Goal: Task Accomplishment & Management: Use online tool/utility

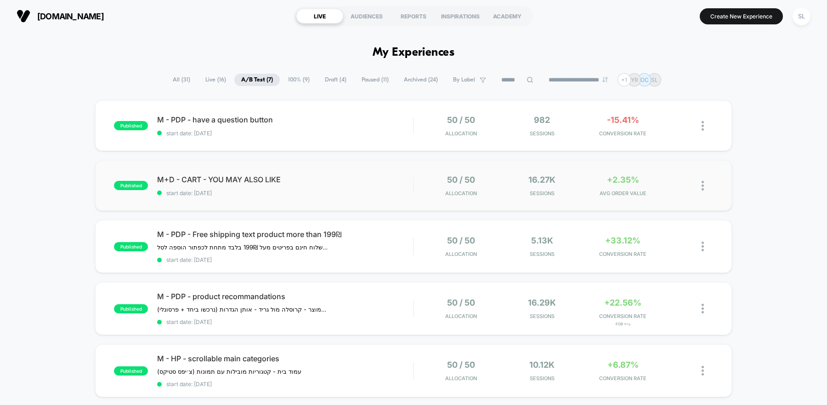
scroll to position [42, 0]
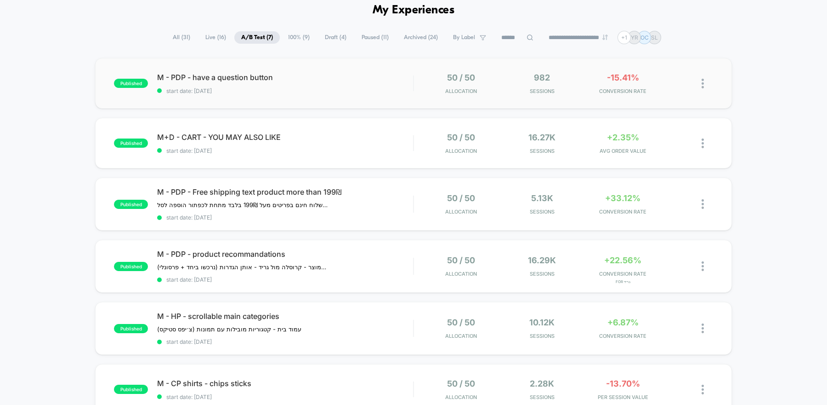
click at [392, 94] on div "published M - PDP - have a question button start date: [DATE] 50 / 50 Allocatio…" at bounding box center [413, 83] width 637 height 51
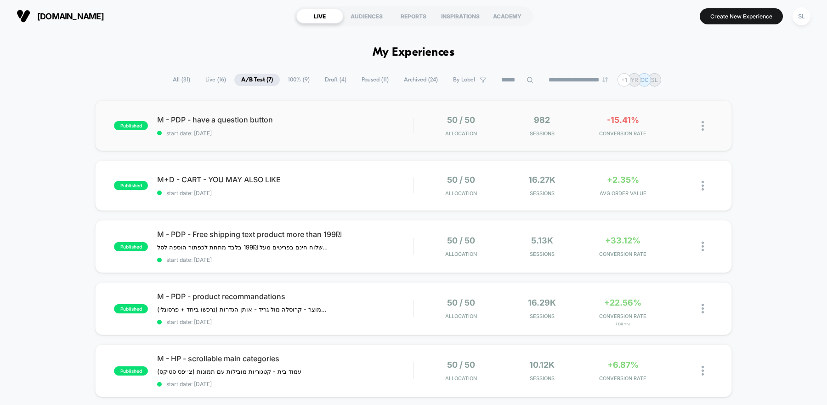
click at [380, 137] on div "published M - PDP - have a question button start date: [DATE] 50 / 50 Allocatio…" at bounding box center [413, 125] width 637 height 51
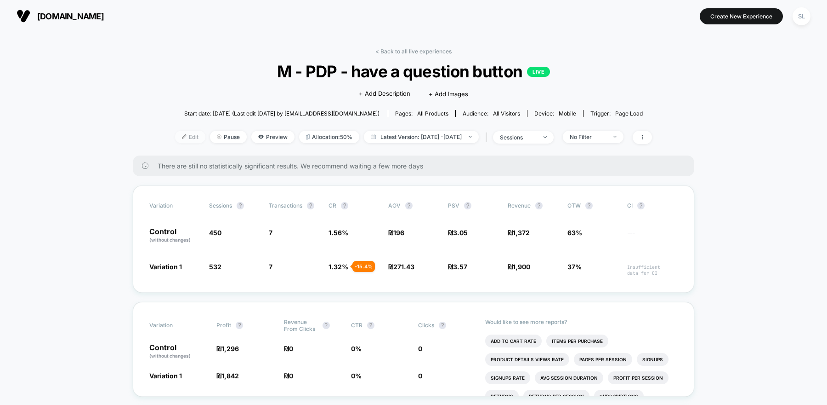
click at [175, 131] on span "Edit" at bounding box center [190, 137] width 30 height 12
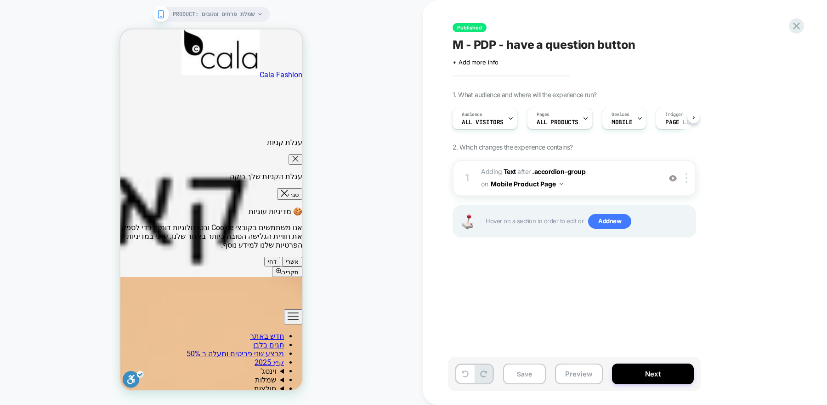
scroll to position [588, 0]
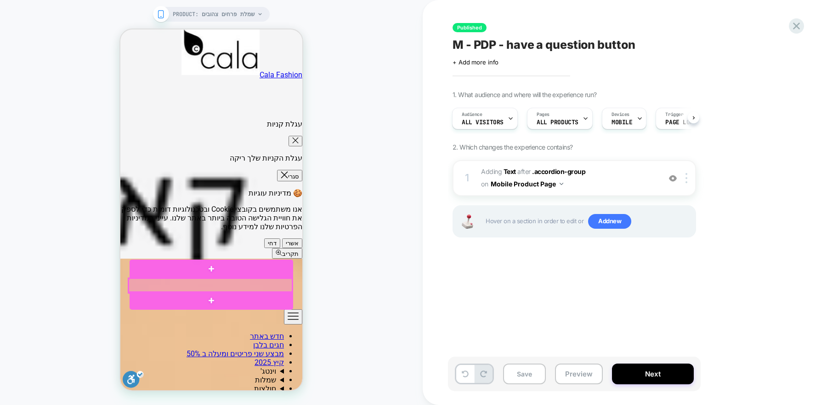
click at [251, 284] on div at bounding box center [211, 285] width 164 height 14
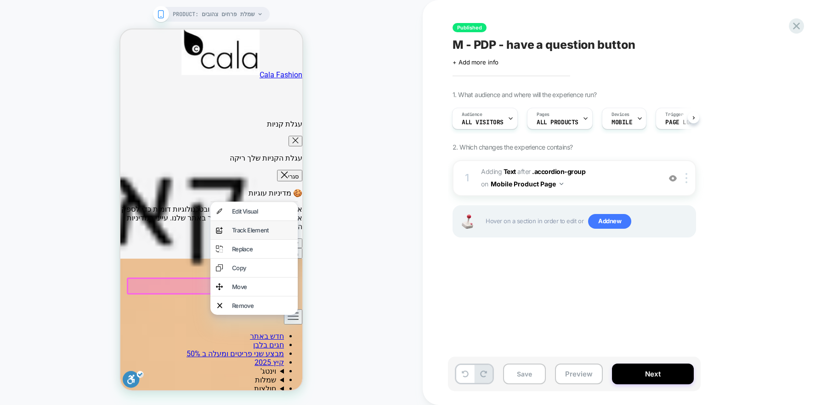
click at [254, 232] on div "Track Element" at bounding box center [262, 229] width 60 height 7
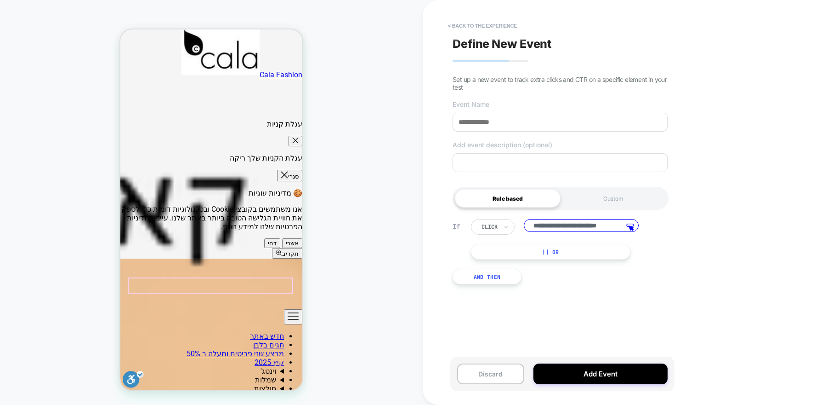
scroll to position [0, 13]
click at [536, 128] on input at bounding box center [560, 122] width 215 height 19
type input "*"
type input "**********"
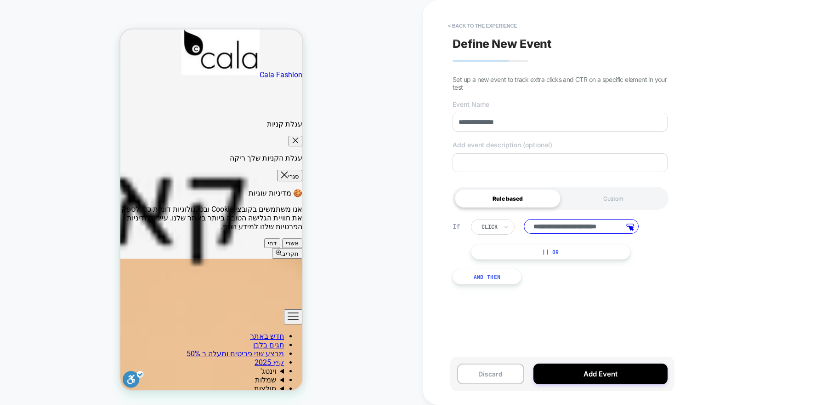
click at [594, 160] on textarea at bounding box center [560, 162] width 215 height 19
click at [616, 204] on div "Custom" at bounding box center [614, 198] width 106 height 18
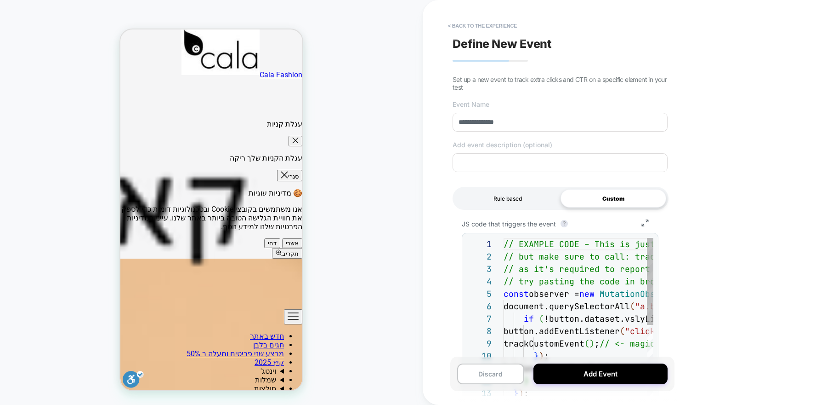
scroll to position [99, 0]
click at [514, 200] on div "Rule based" at bounding box center [508, 198] width 106 height 18
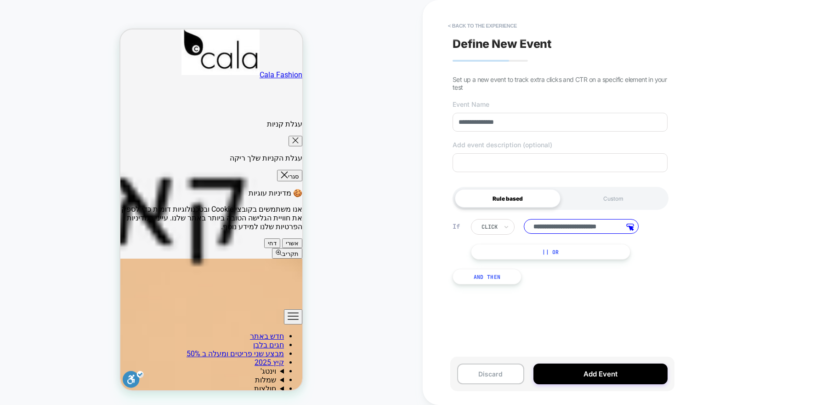
scroll to position [0, 0]
click at [492, 277] on button "And Then" at bounding box center [487, 276] width 69 height 16
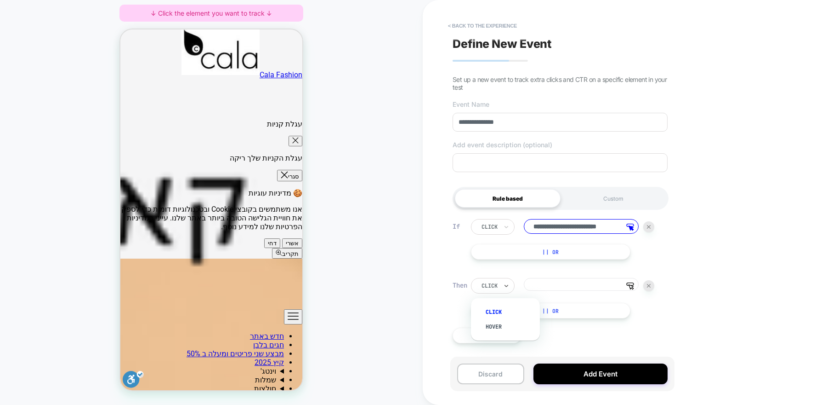
click at [501, 286] on div "click" at bounding box center [493, 286] width 44 height 16
click at [500, 285] on div "click" at bounding box center [493, 286] width 44 height 16
click at [651, 287] on div at bounding box center [649, 285] width 11 height 11
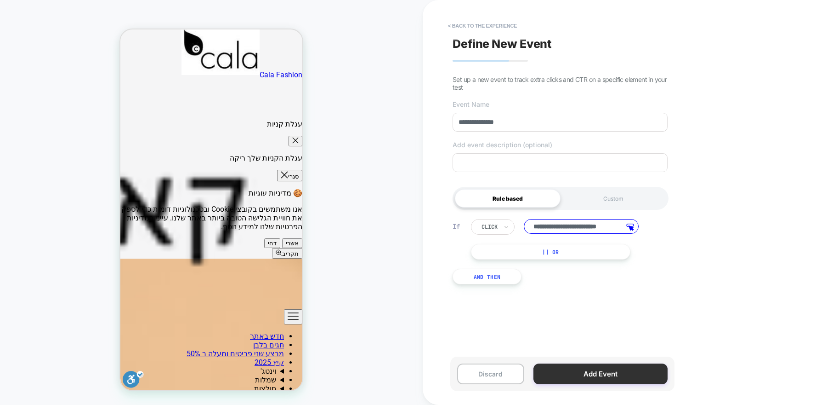
click at [603, 367] on button "Add Event" at bounding box center [601, 373] width 134 height 21
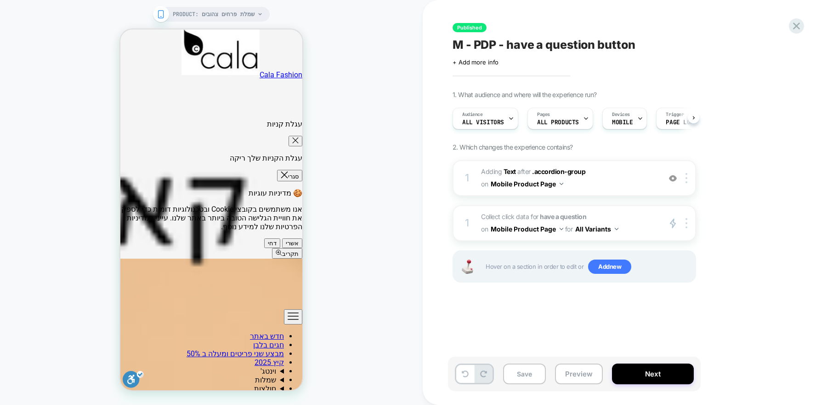
scroll to position [0, 0]
click at [644, 378] on button "Next" at bounding box center [653, 373] width 82 height 21
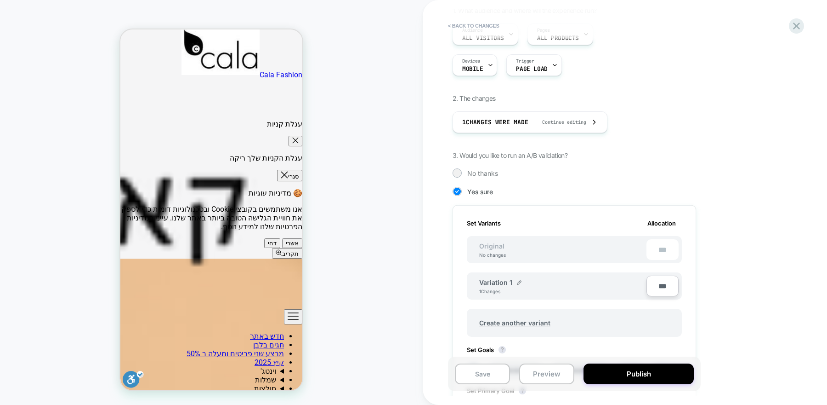
scroll to position [0, 0]
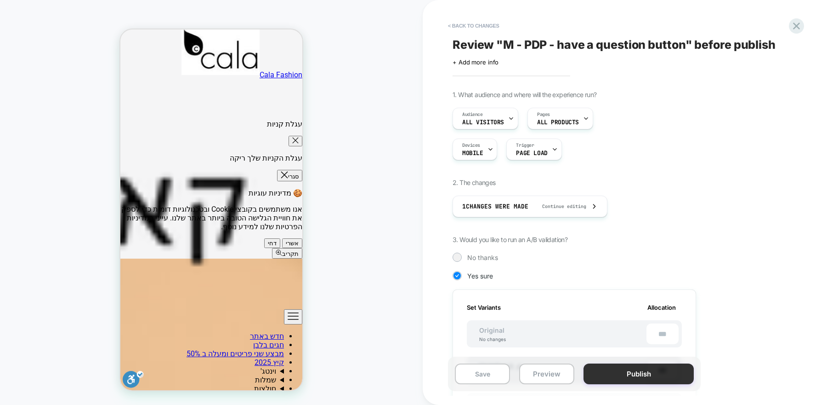
click at [610, 374] on button "Publish" at bounding box center [639, 373] width 110 height 21
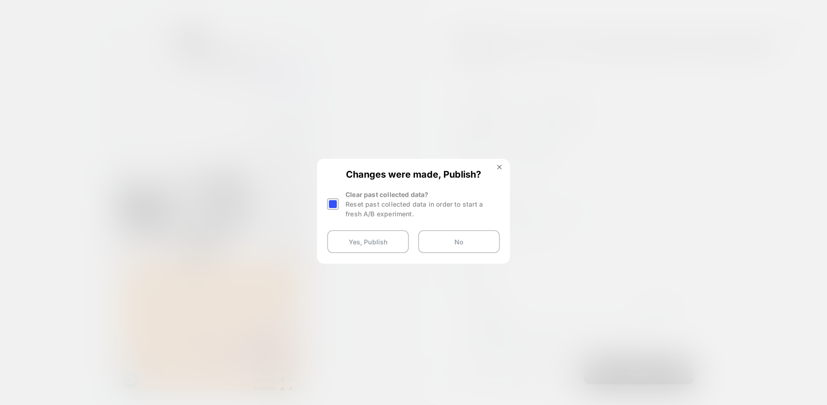
click at [336, 203] on div at bounding box center [332, 203] width 11 height 11
click at [346, 236] on button "Yes, Publish" at bounding box center [368, 241] width 82 height 23
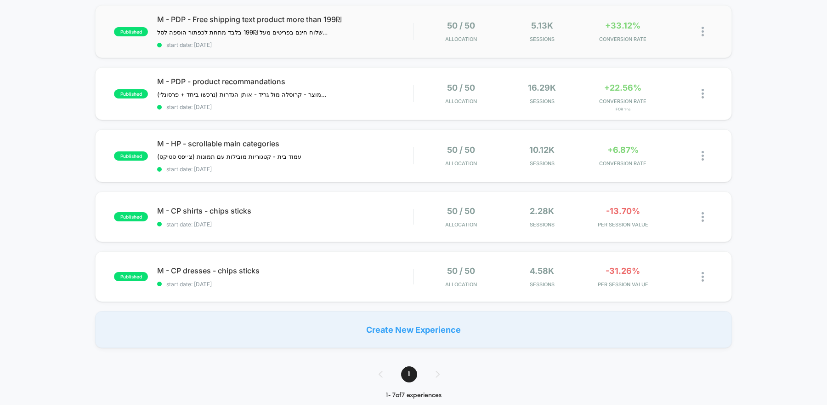
scroll to position [210, 0]
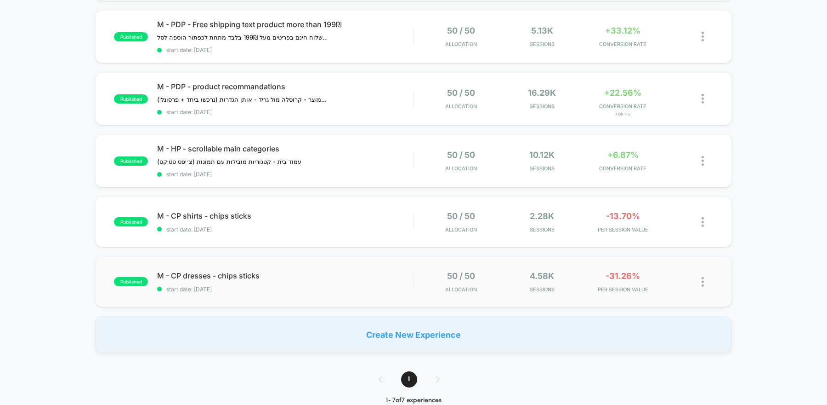
click at [323, 265] on div "published M - CP dresses - chips sticks start date: [DATE] 50 / 50 Allocation 4…" at bounding box center [413, 281] width 637 height 51
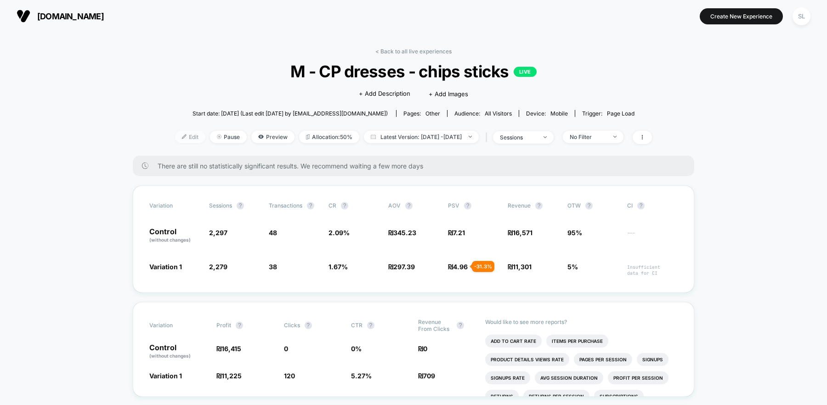
click at [175, 138] on span "Edit" at bounding box center [190, 137] width 30 height 12
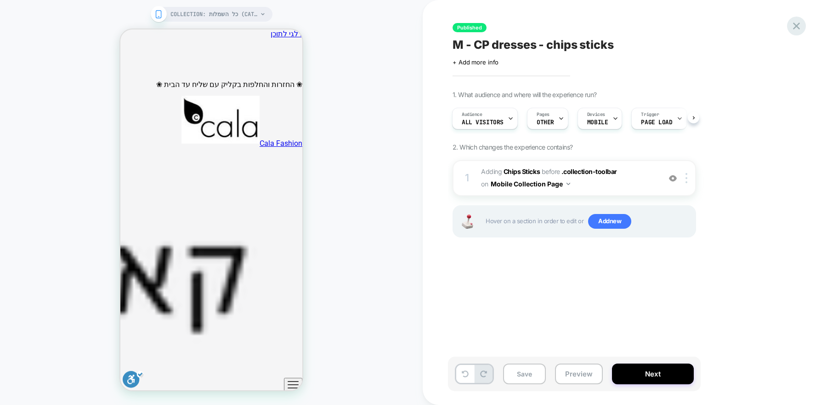
click at [800, 29] on icon at bounding box center [797, 26] width 12 height 12
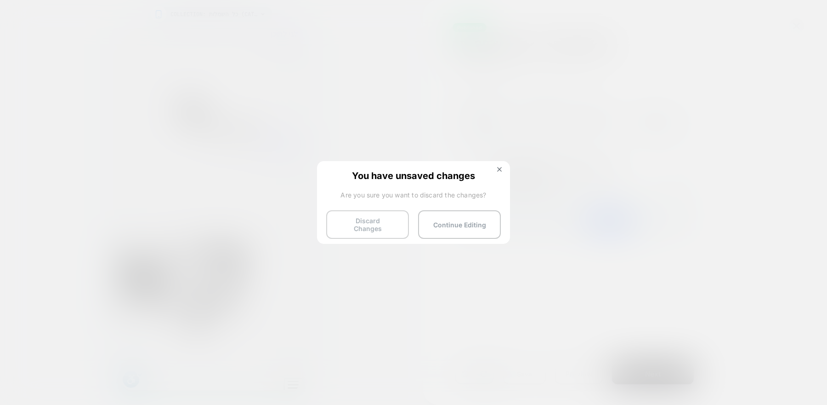
click at [380, 214] on button "Discard Changes" at bounding box center [367, 224] width 83 height 29
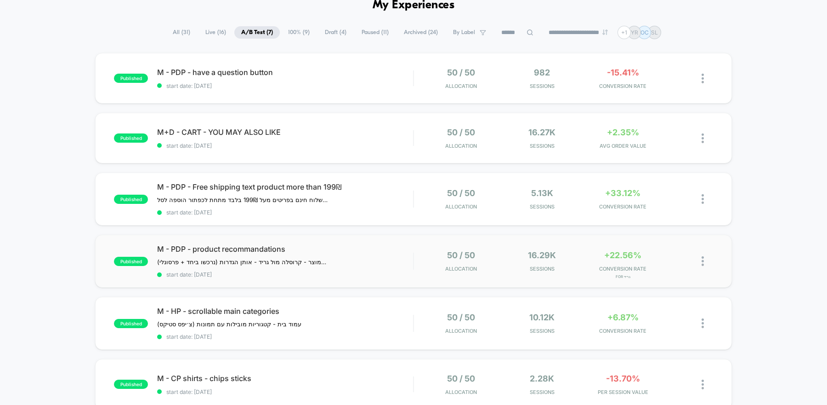
scroll to position [63, 0]
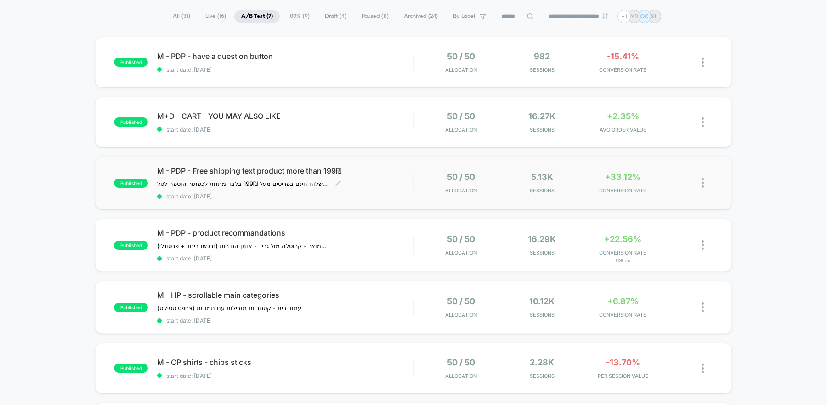
click at [400, 194] on span "start date: [DATE]" at bounding box center [285, 196] width 256 height 7
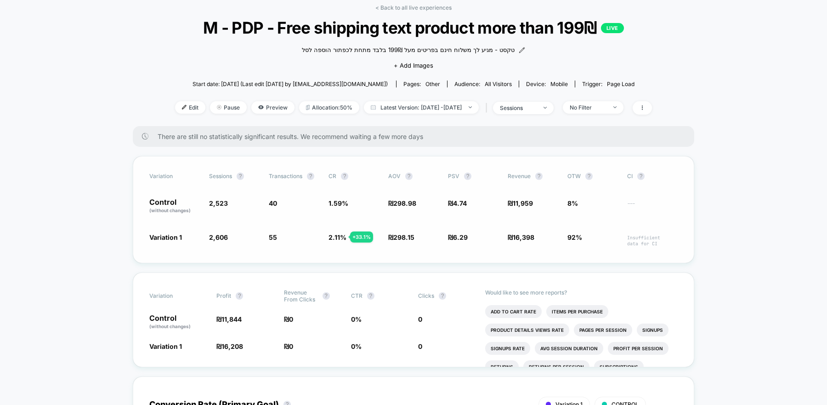
scroll to position [45, 0]
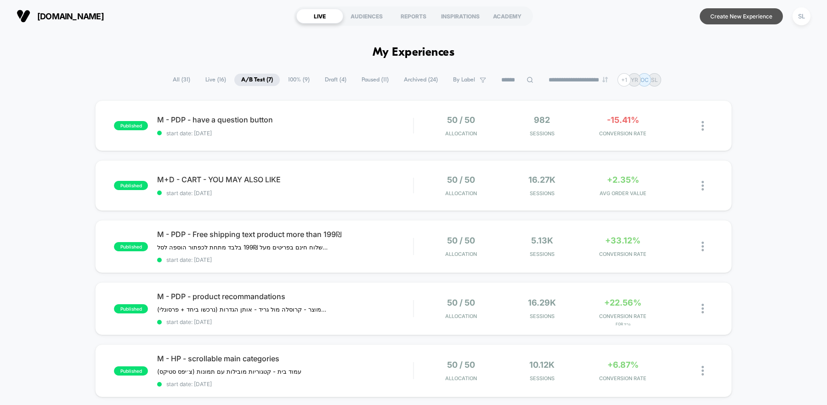
click at [717, 22] on button "Create New Experience" at bounding box center [741, 16] width 83 height 16
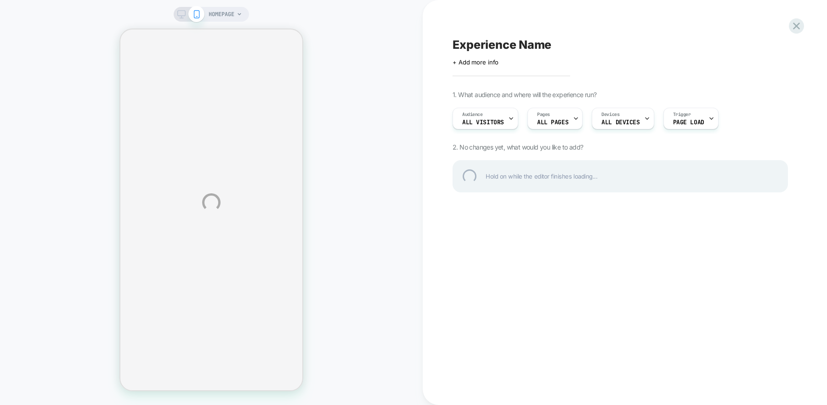
click at [483, 27] on div "HOMEPAGE Experience Name Click to edit experience details + Add more info 1. Wh…" at bounding box center [413, 202] width 827 height 405
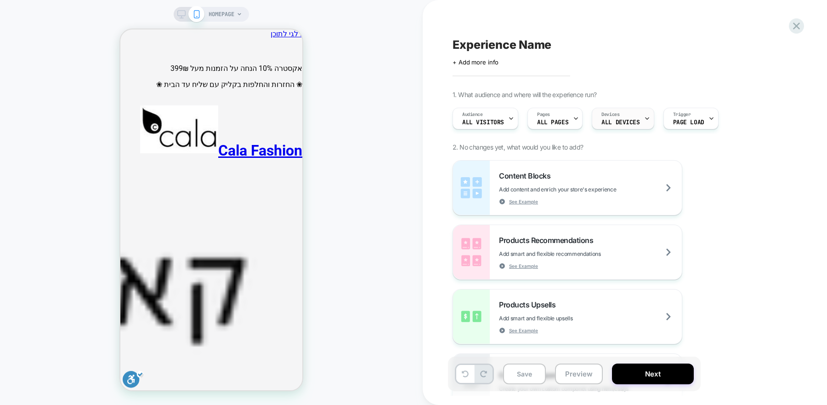
click at [631, 125] on span "ALL DEVICES" at bounding box center [621, 122] width 38 height 6
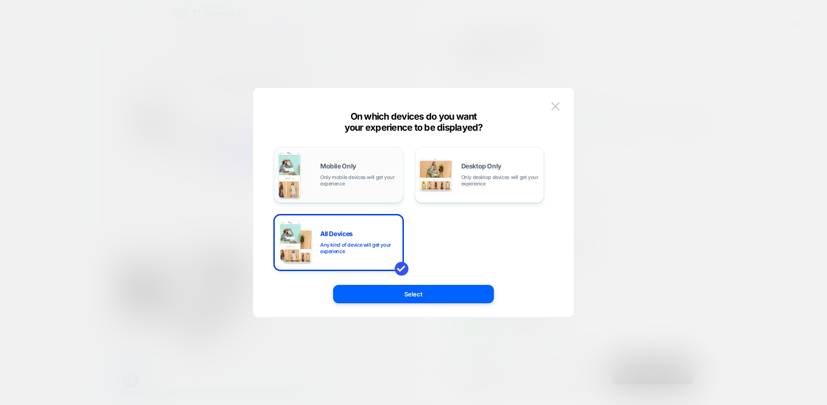
click at [371, 167] on div "Mobile Only Only mobile devices will get your experience" at bounding box center [359, 175] width 78 height 24
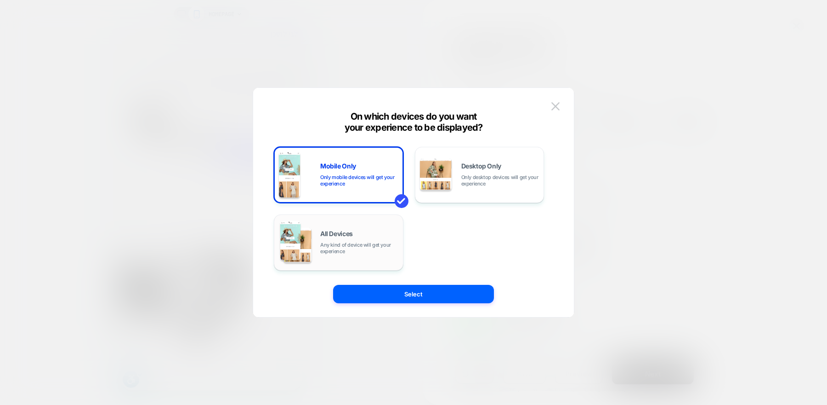
click at [348, 249] on span "Any kind of device will get your experience" at bounding box center [359, 247] width 78 height 13
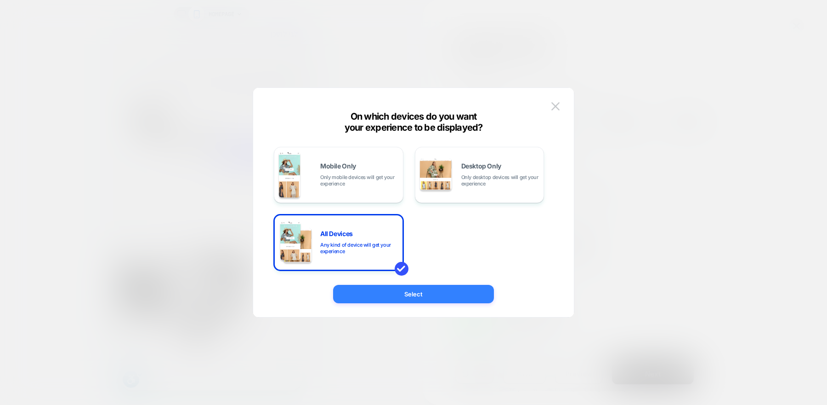
click at [395, 295] on button "Select" at bounding box center [413, 294] width 161 height 18
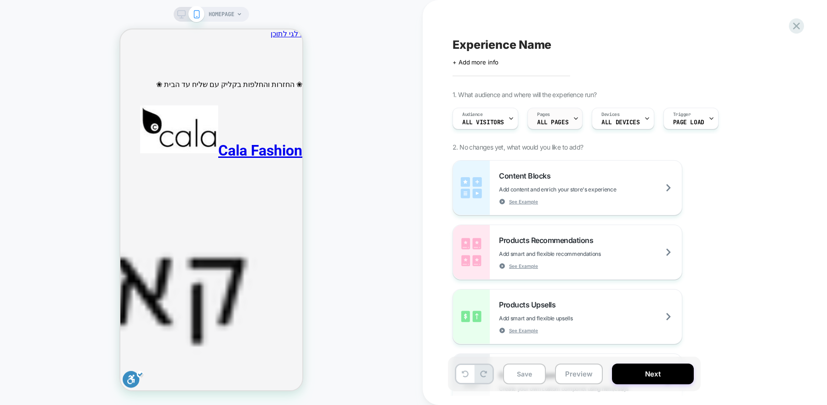
click at [558, 126] on div "Pages ALL PAGES" at bounding box center [553, 118] width 50 height 21
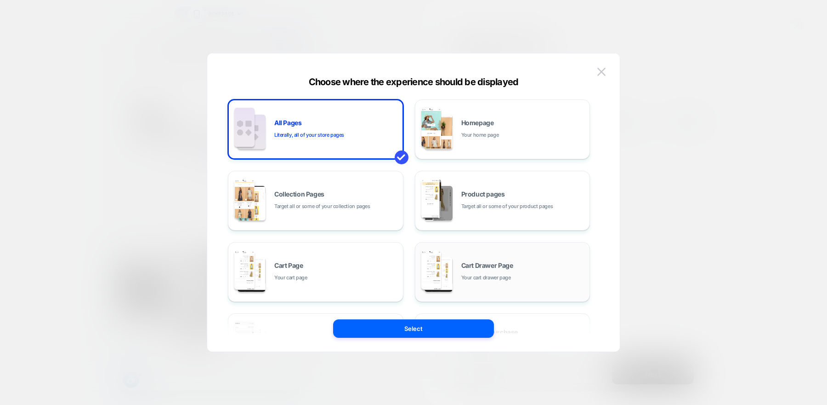
click at [511, 274] on span "Your cart drawer page" at bounding box center [487, 277] width 50 height 9
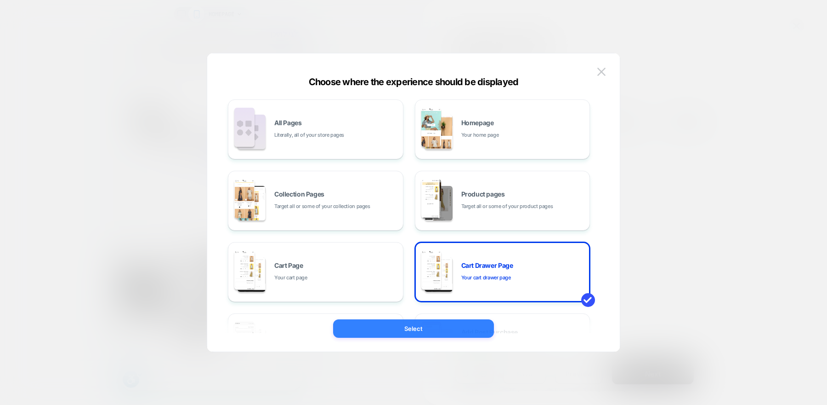
click at [463, 331] on button "Select" at bounding box center [413, 328] width 161 height 18
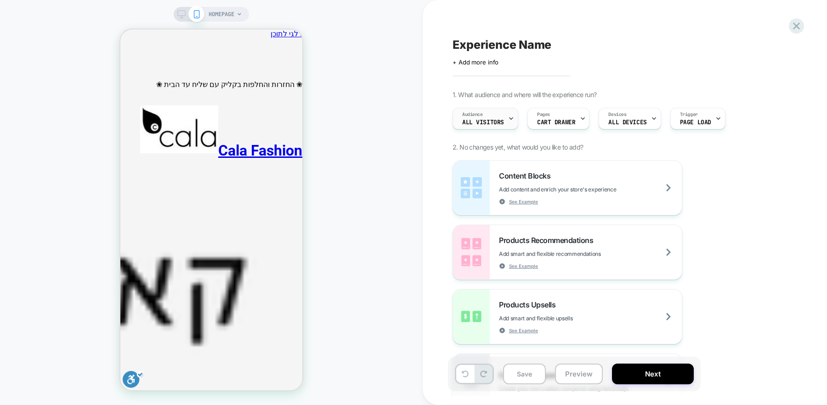
click at [496, 126] on div "Audience All Visitors" at bounding box center [483, 118] width 60 height 21
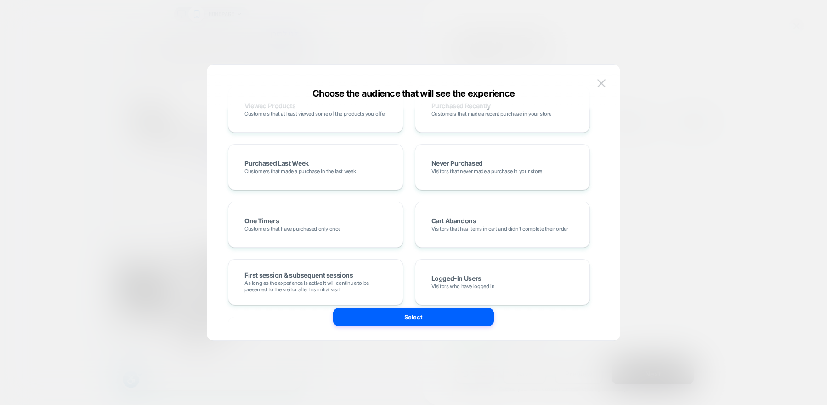
scroll to position [270, 0]
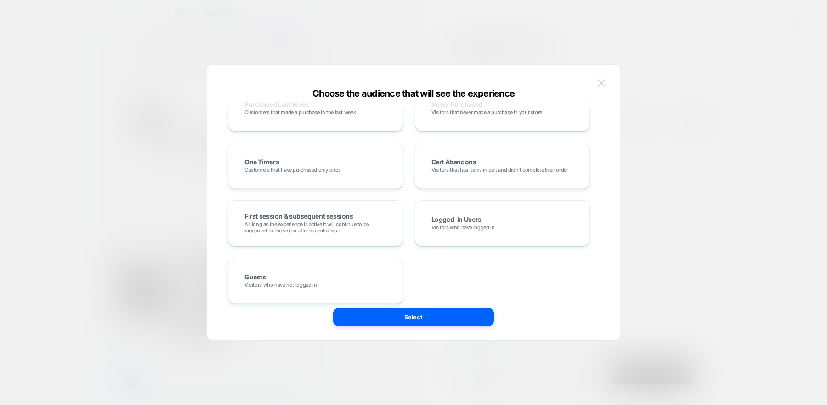
click at [605, 79] on img at bounding box center [602, 83] width 8 height 8
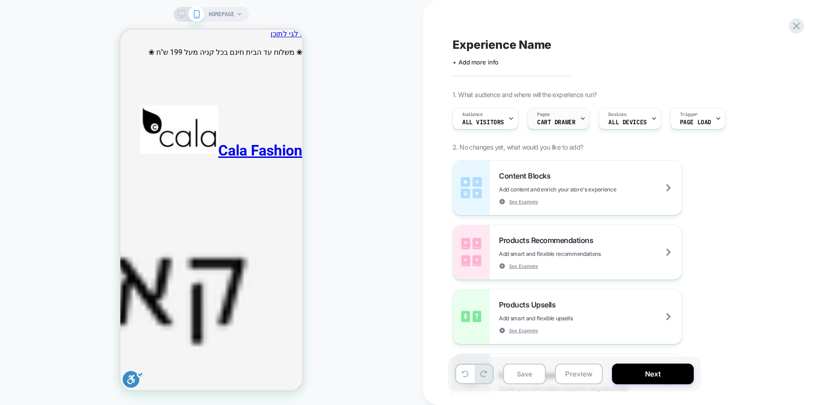
click at [568, 123] on span "CART DRAWER" at bounding box center [556, 122] width 38 height 6
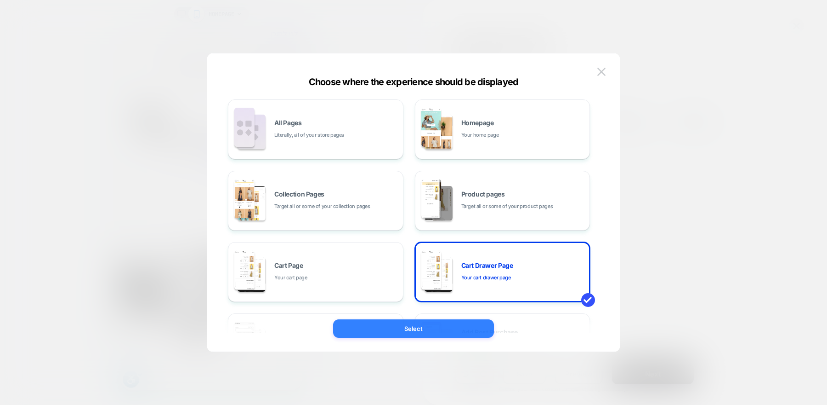
click at [466, 328] on button "Select" at bounding box center [413, 328] width 161 height 18
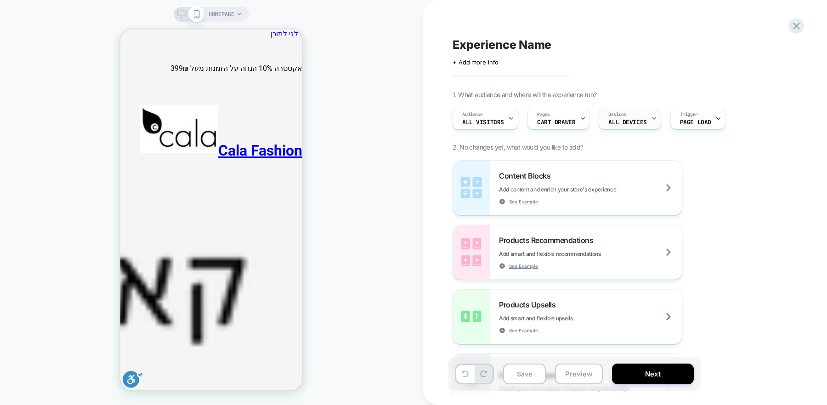
click at [639, 118] on div "Devices ALL DEVICES" at bounding box center [627, 118] width 57 height 21
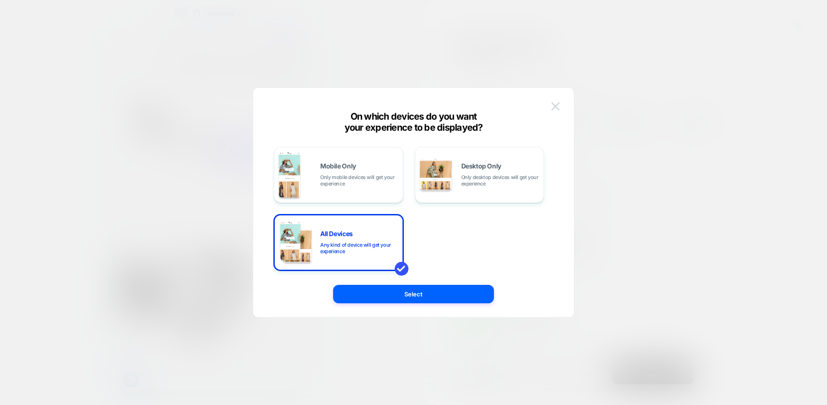
click at [552, 103] on img at bounding box center [556, 106] width 8 height 8
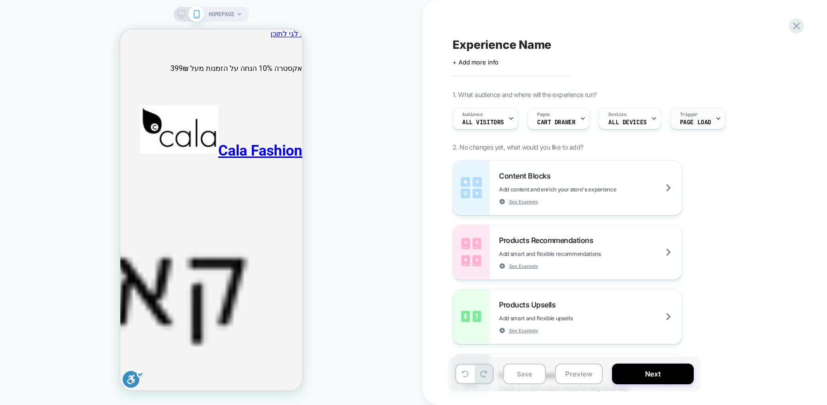
click at [690, 120] on span "Page Load" at bounding box center [695, 122] width 31 height 6
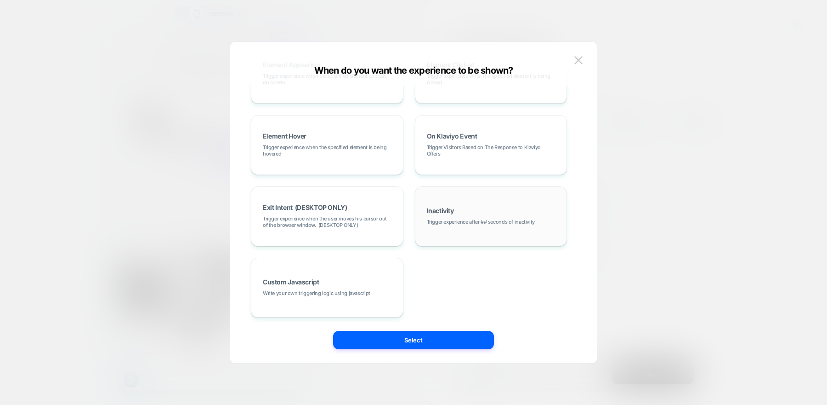
scroll to position [0, 0]
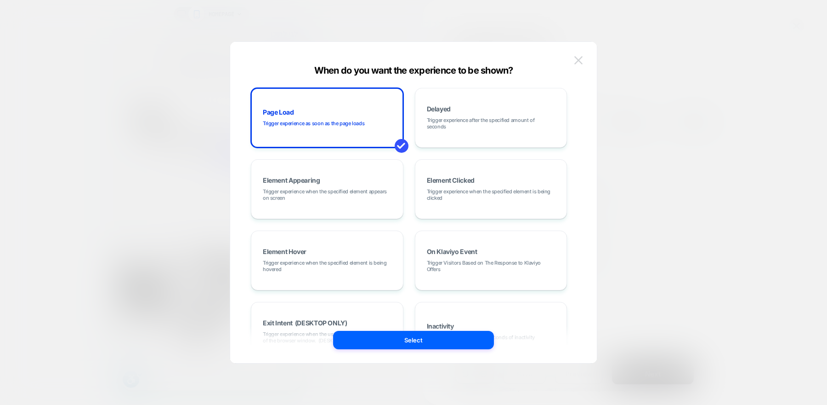
click at [580, 59] on img at bounding box center [579, 60] width 8 height 8
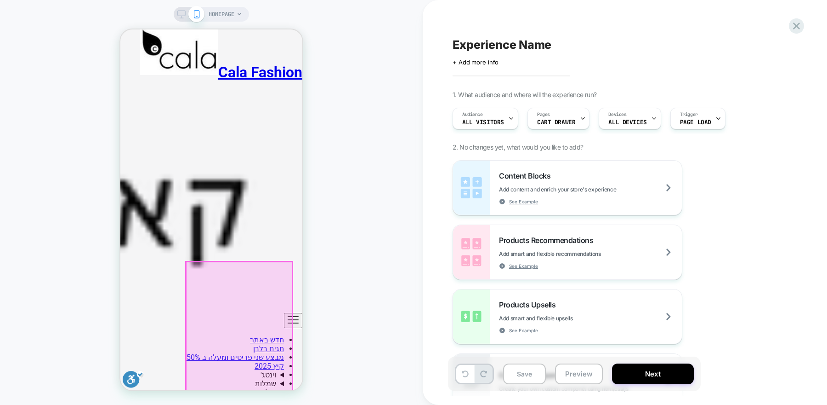
scroll to position [0, -260]
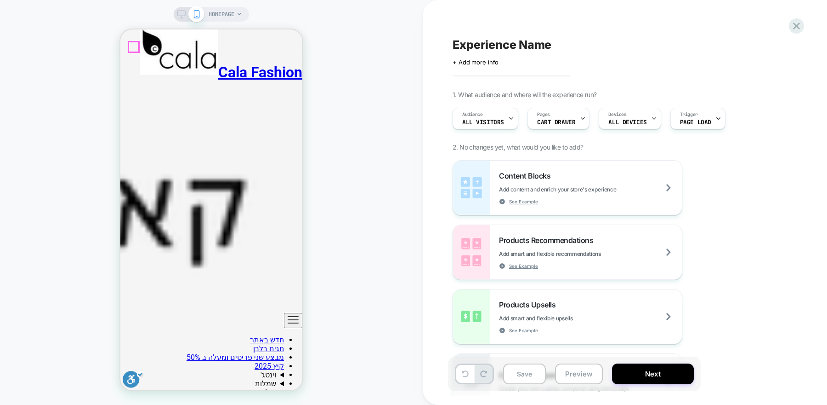
click at [603, 178] on div "Content Blocks Add content and enrich your store's experience See Example" at bounding box center [590, 188] width 183 height 34
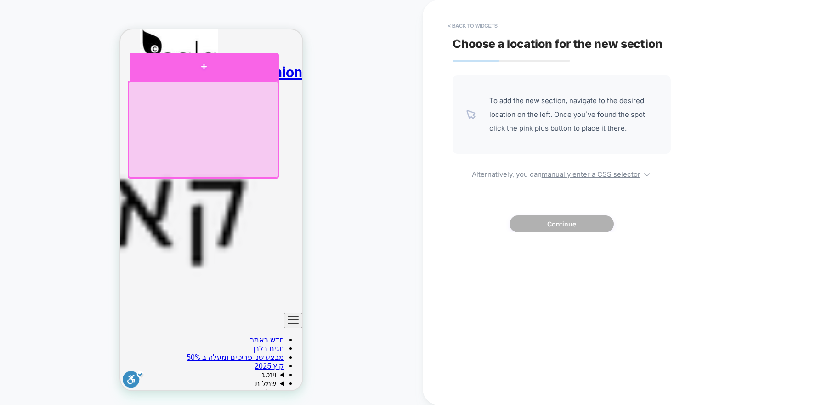
click at [245, 74] on div at bounding box center [204, 67] width 149 height 28
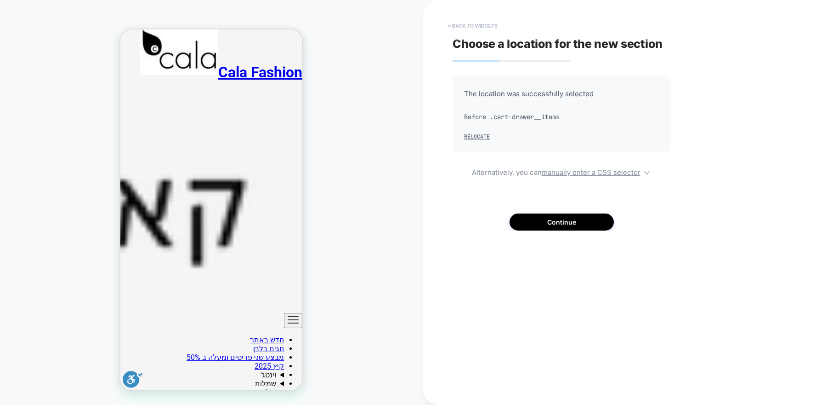
click at [485, 27] on button "< Back to widgets" at bounding box center [473, 25] width 59 height 15
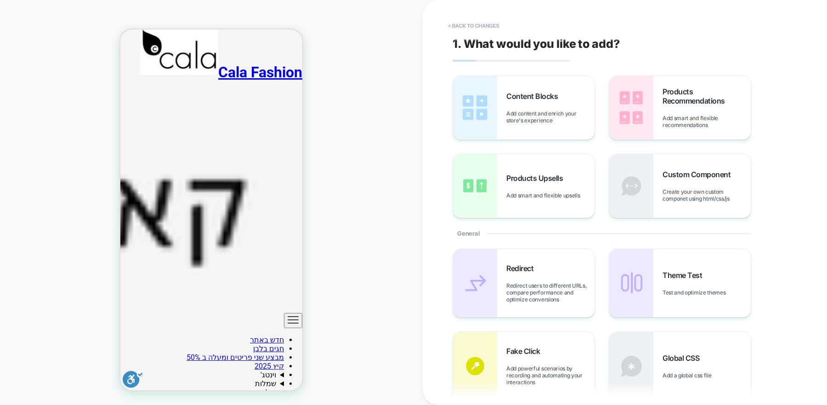
click at [525, 103] on div "Content Blocks Add content and enrich your store's experience" at bounding box center [551, 107] width 88 height 32
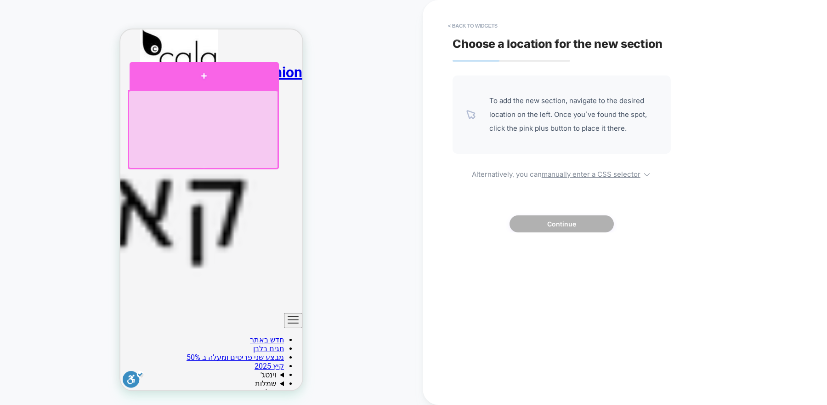
click at [247, 78] on div at bounding box center [204, 75] width 149 height 27
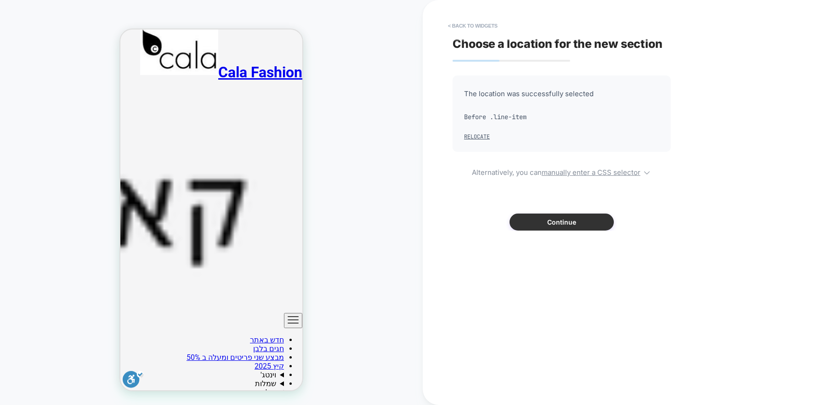
click at [559, 228] on button "Continue" at bounding box center [562, 221] width 104 height 17
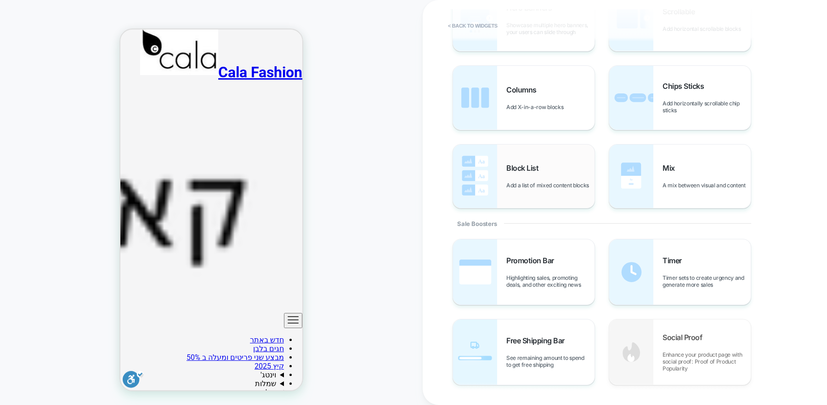
scroll to position [268, 0]
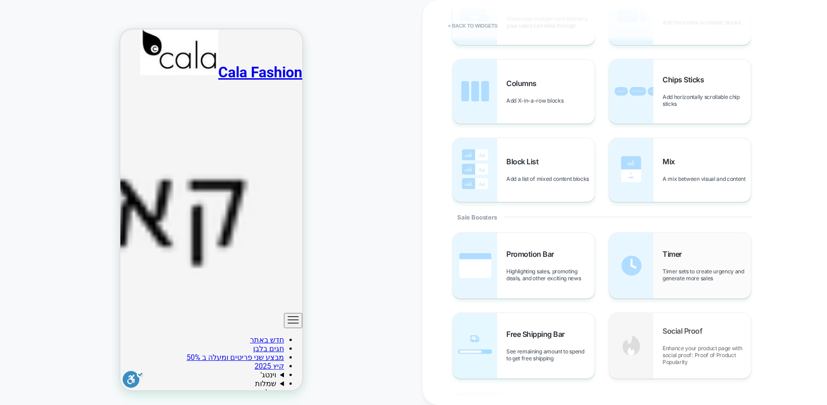
click at [702, 267] on div "Timer Timer sets to create urgency and generate more sales" at bounding box center [707, 265] width 88 height 32
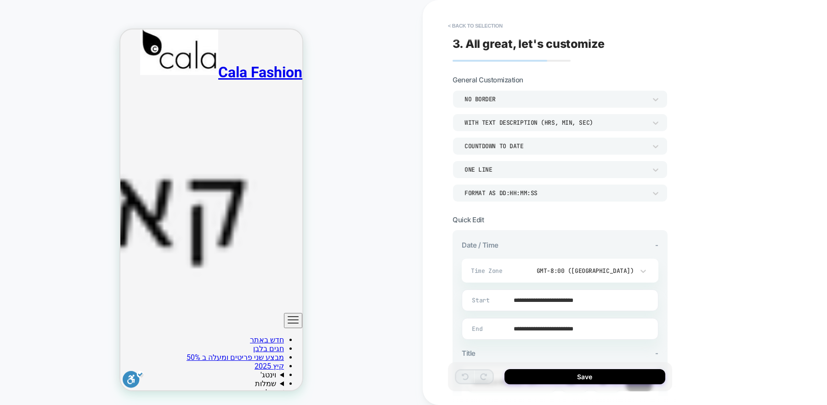
click at [288, 314] on icon "ניווט ראשי" at bounding box center [293, 319] width 11 height 11
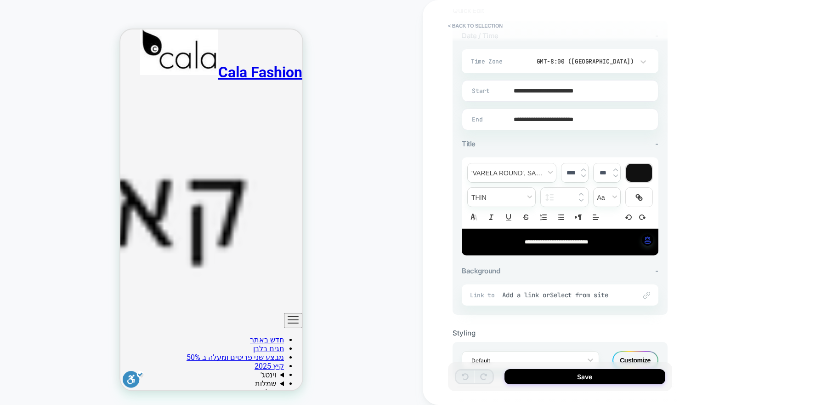
scroll to position [240, 0]
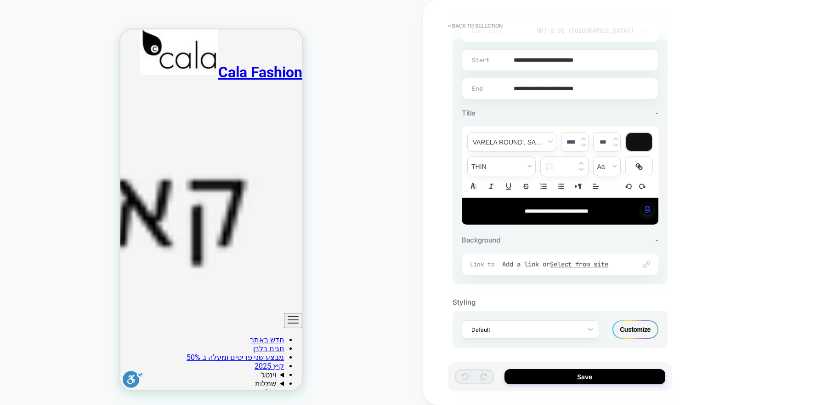
click at [502, 24] on button "< Back to selection" at bounding box center [476, 25] width 64 height 15
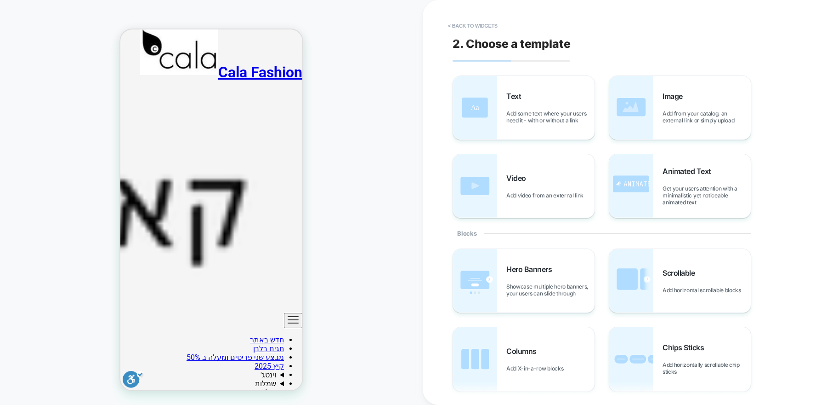
click at [502, 24] on button "< Back to widgets" at bounding box center [473, 25] width 59 height 15
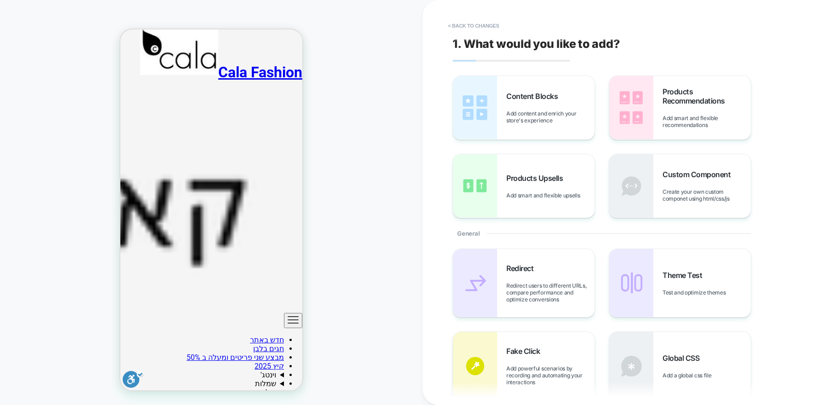
click at [502, 24] on button "< Back to changes" at bounding box center [474, 25] width 61 height 15
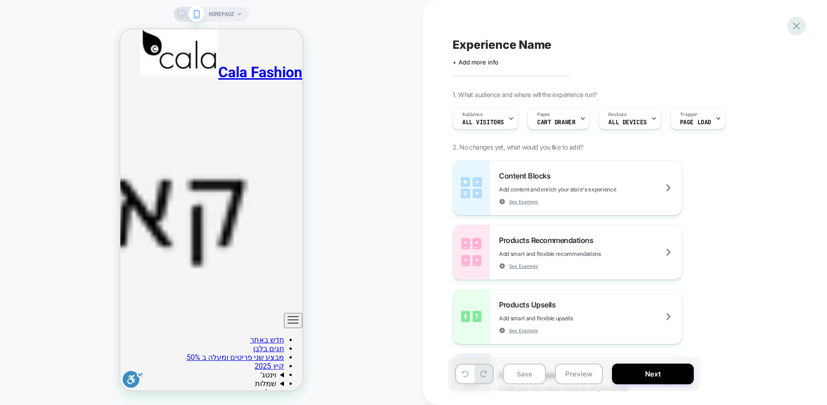
click at [796, 25] on icon at bounding box center [796, 26] width 7 height 7
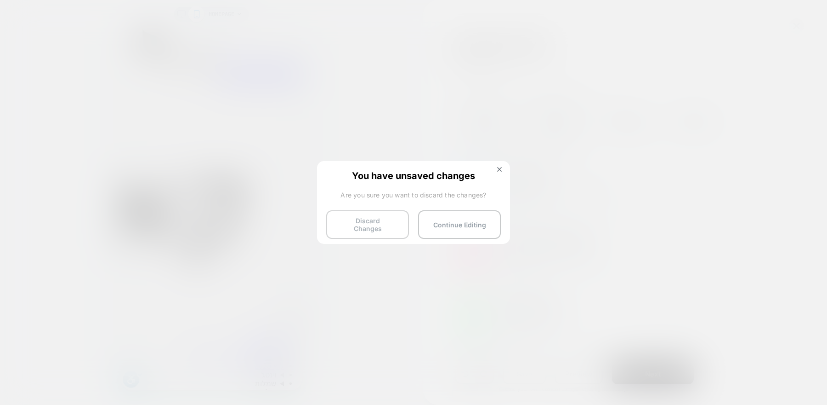
click at [353, 224] on button "Discard Changes" at bounding box center [367, 224] width 83 height 29
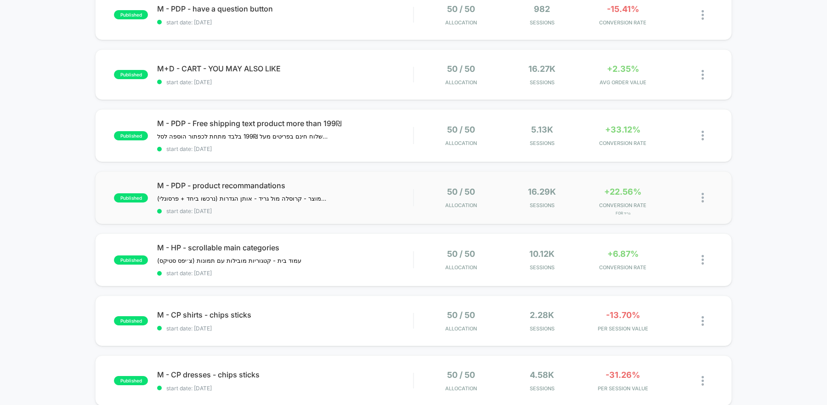
scroll to position [107, 0]
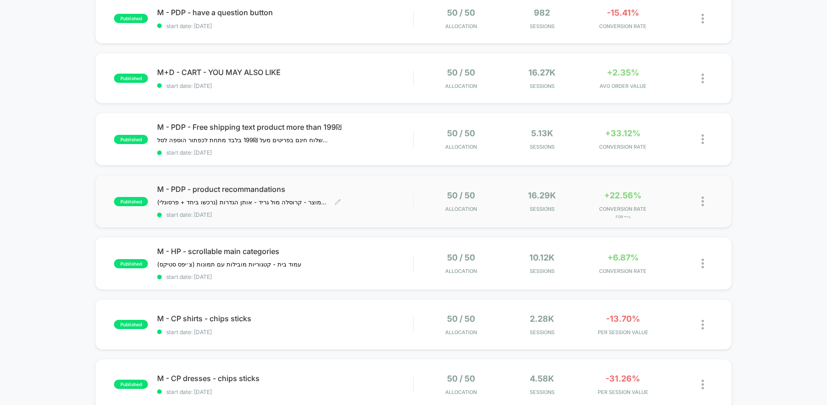
click at [384, 211] on span "start date: [DATE]" at bounding box center [285, 214] width 256 height 7
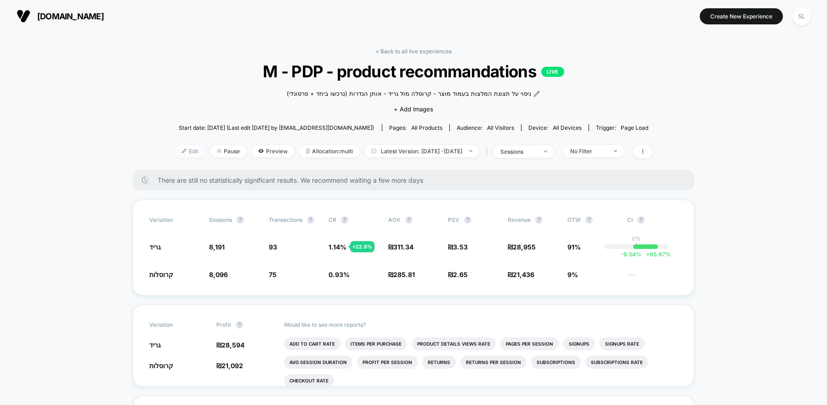
click at [178, 155] on span "Edit" at bounding box center [190, 151] width 30 height 12
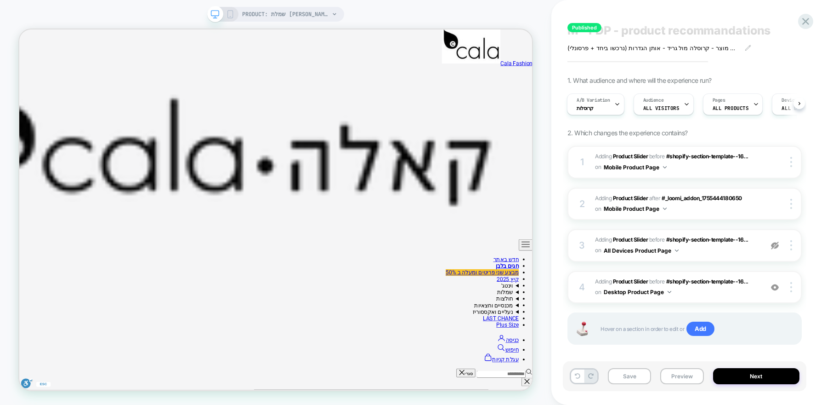
scroll to position [153, 0]
click at [802, 21] on icon at bounding box center [806, 21] width 12 height 12
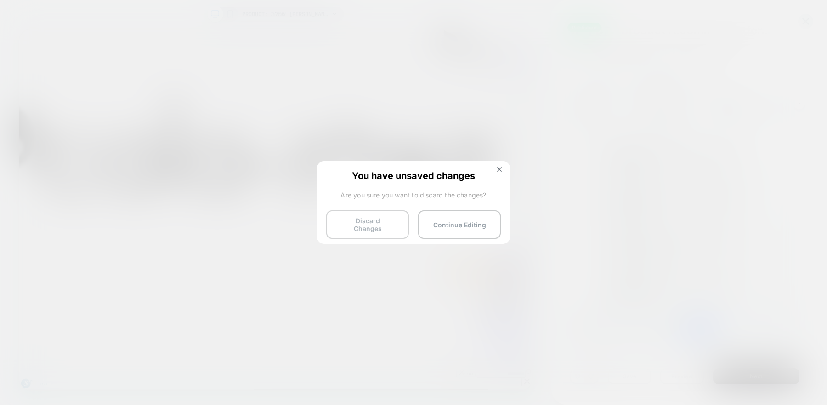
click at [388, 227] on button "Discard Changes" at bounding box center [367, 224] width 83 height 29
